Goal: Information Seeking & Learning: Learn about a topic

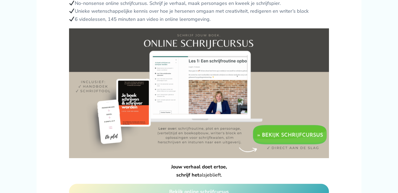
scroll to position [441, 0]
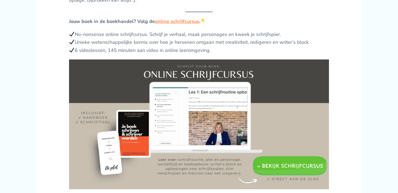
scroll to position [409, 0]
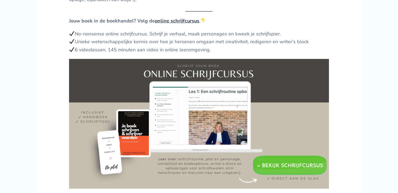
click at [167, 24] on link "online schrijfcursus" at bounding box center [177, 21] width 44 height 6
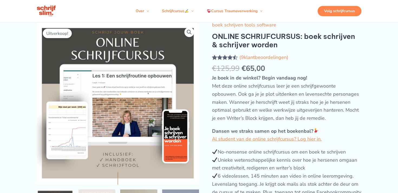
click at [337, 16] on div "Volg schrijfcursus" at bounding box center [339, 11] width 44 height 10
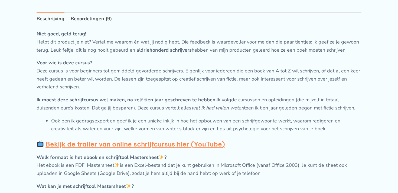
scroll to position [324, 0]
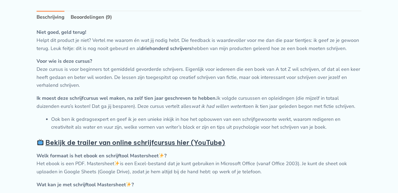
click at [188, 147] on strong "Bekijk de trailer van online schrijfcursus hier (YouTube)" at bounding box center [134, 143] width 179 height 8
